Goal: Information Seeking & Learning: Obtain resource

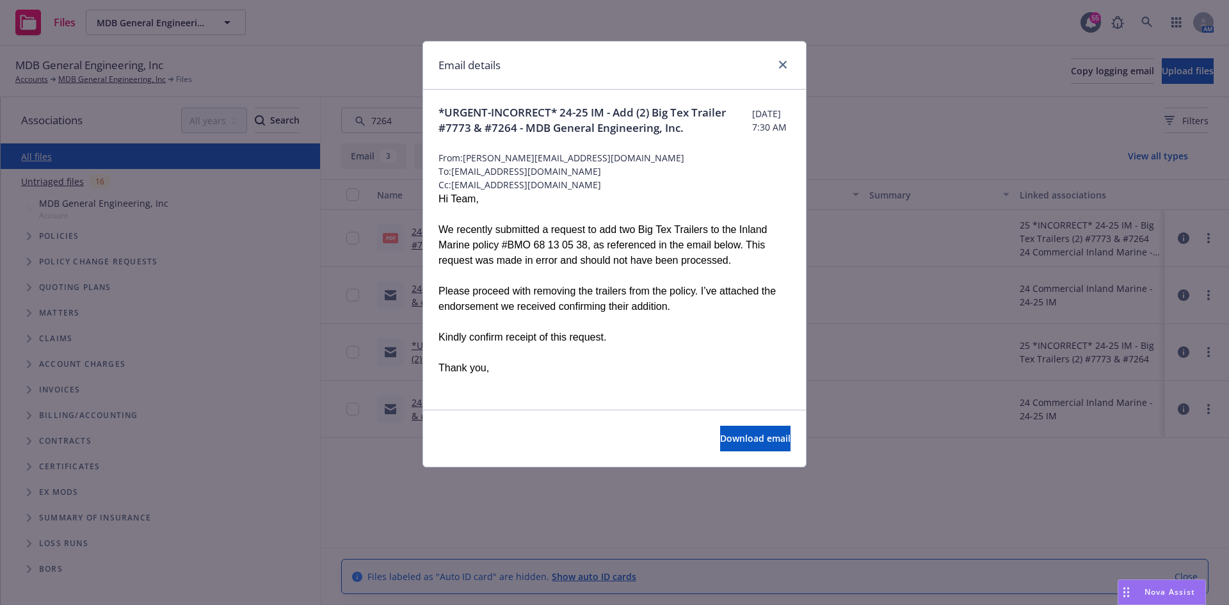
scroll to position [576, 0]
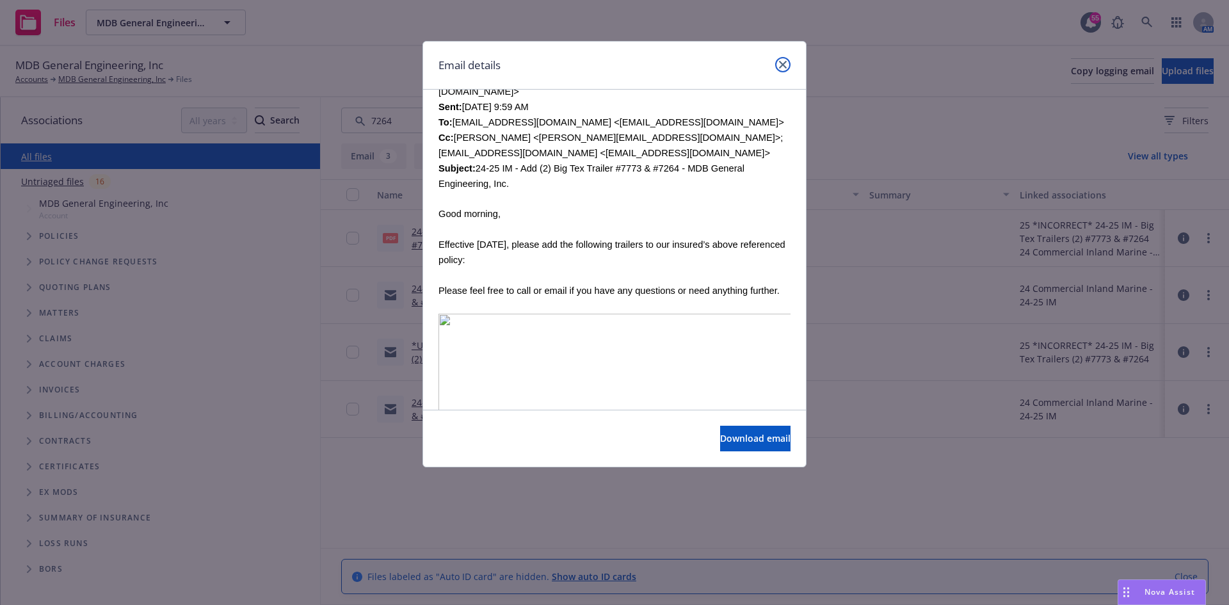
click at [785, 66] on icon "close" at bounding box center [783, 65] width 8 height 8
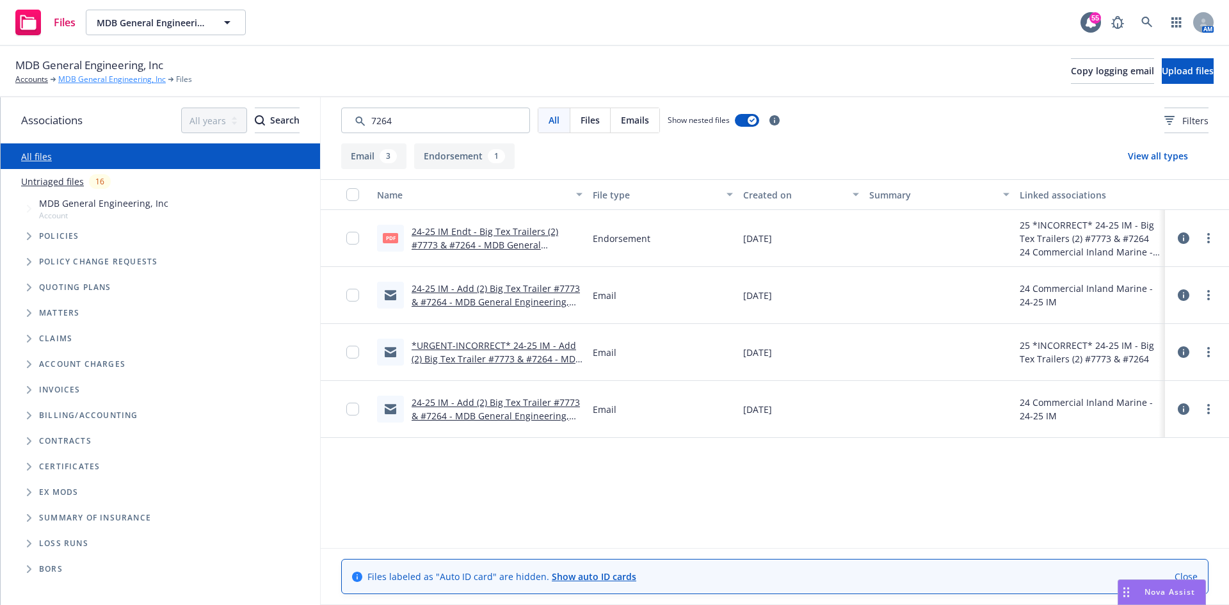
click at [99, 80] on link "MDB General Engineering, Inc" at bounding box center [112, 80] width 108 height 12
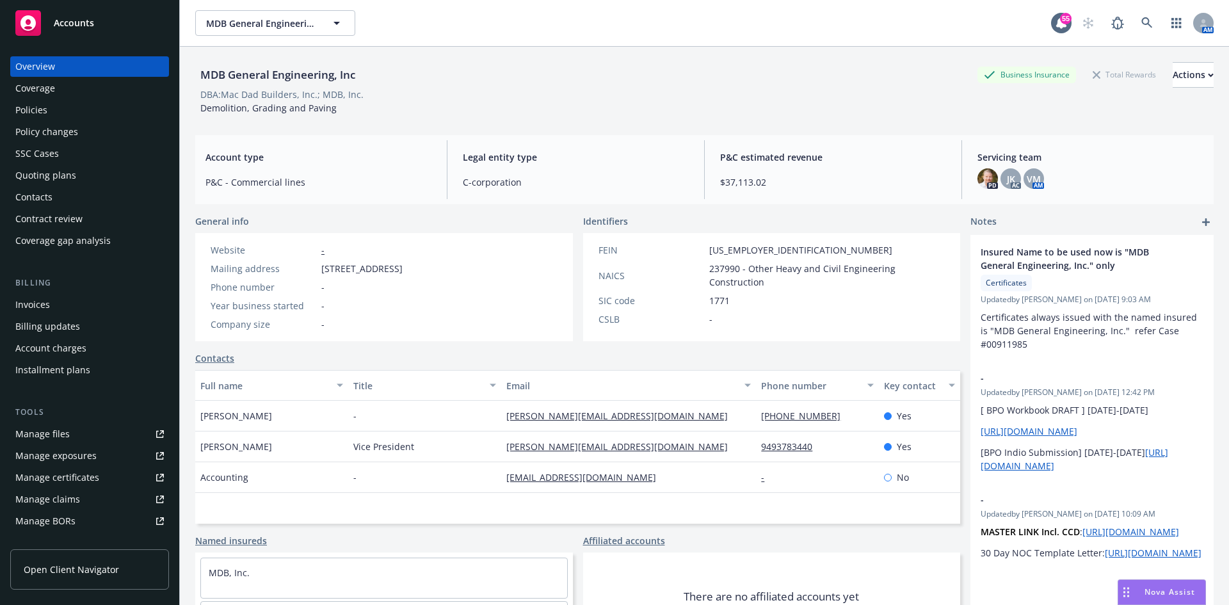
click at [59, 108] on div "Policies" at bounding box center [89, 110] width 149 height 20
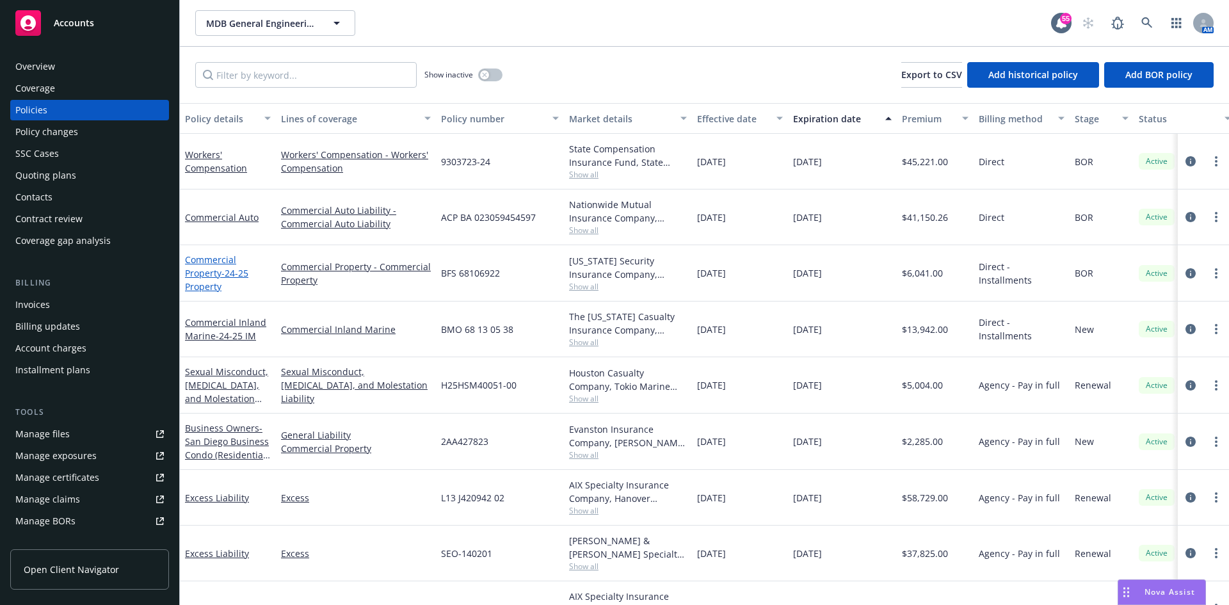
click at [204, 272] on link "Commercial Property - 24-25 Property" at bounding box center [216, 273] width 63 height 39
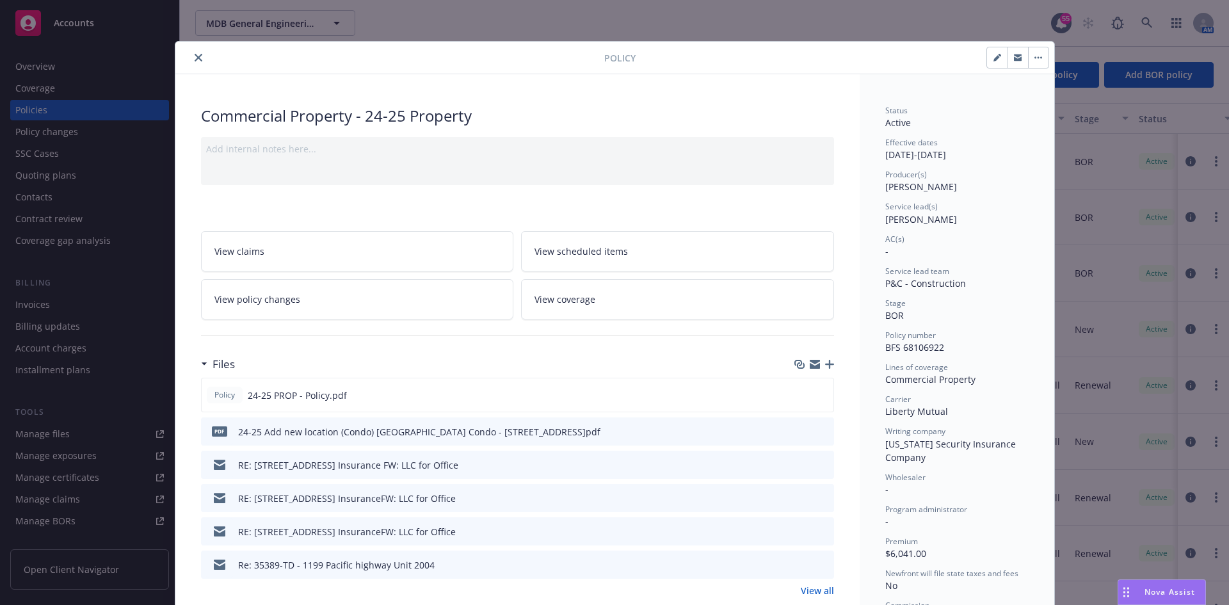
click at [824, 430] on div "pdf 24-25 Add new location (Condo) San Diego Office Condo - 444 W. C Street, Su…" at bounding box center [517, 432] width 633 height 28
click at [816, 430] on icon "preview file" at bounding box center [822, 430] width 12 height 9
click at [197, 60] on icon "close" at bounding box center [199, 58] width 8 height 8
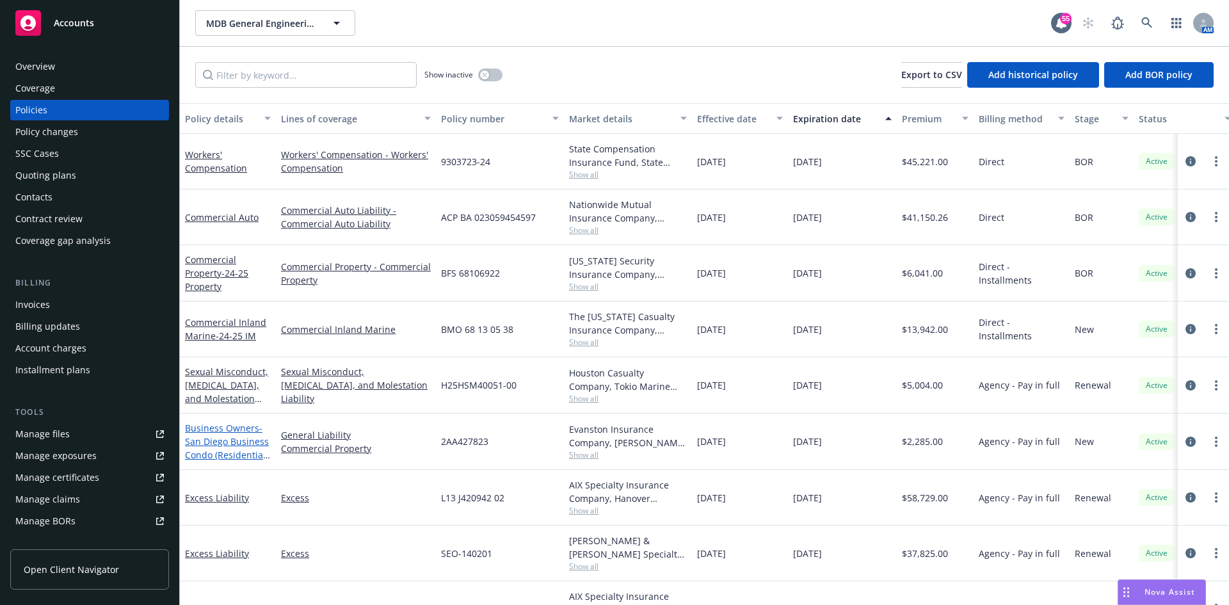
click at [243, 451] on span "- San Diego Business Condo (Residential Use)" at bounding box center [227, 448] width 85 height 53
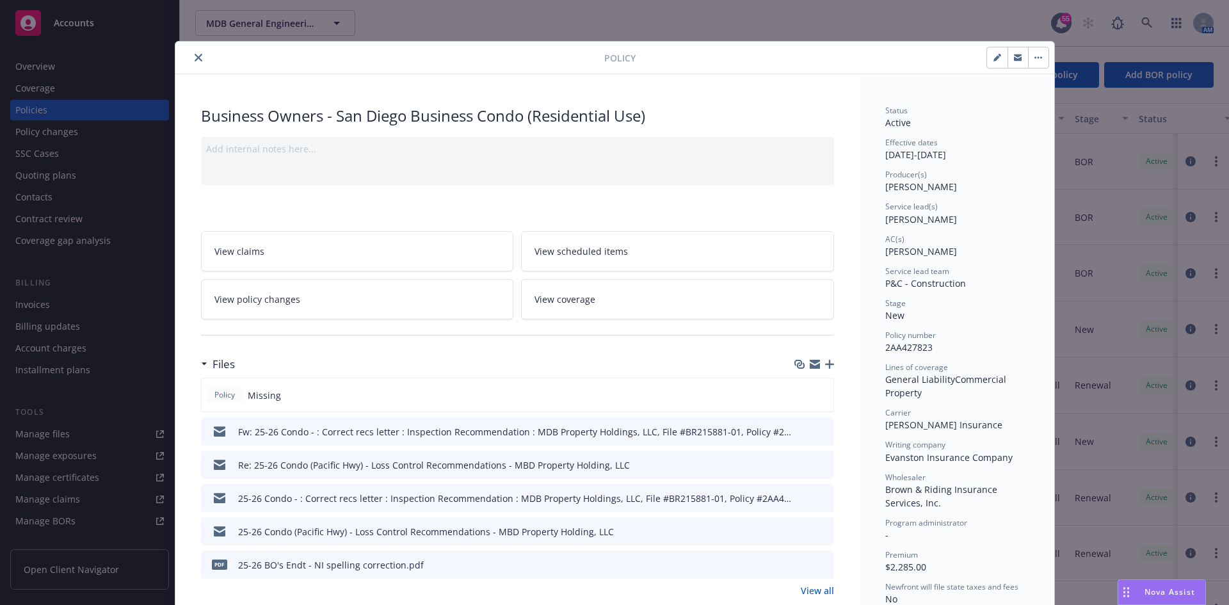
click at [810, 399] on div "Policy Missing" at bounding box center [517, 395] width 633 height 35
